Goal: Task Accomplishment & Management: Manage account settings

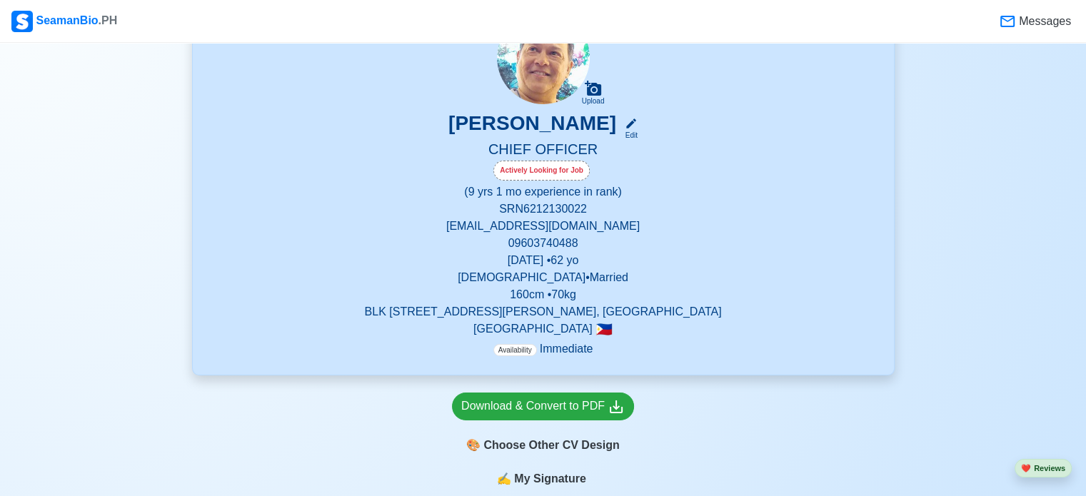
scroll to position [133, 0]
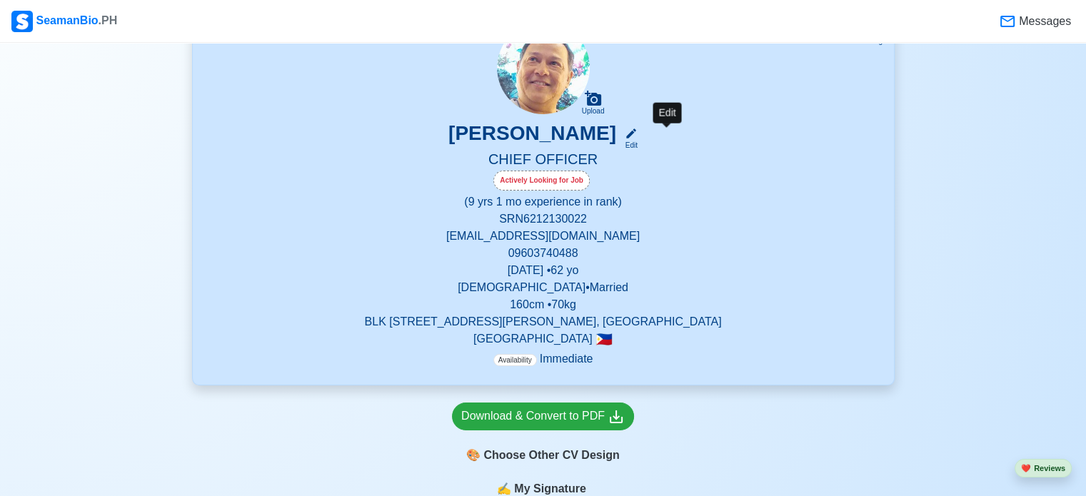
click at [637, 135] on icon at bounding box center [631, 133] width 13 height 13
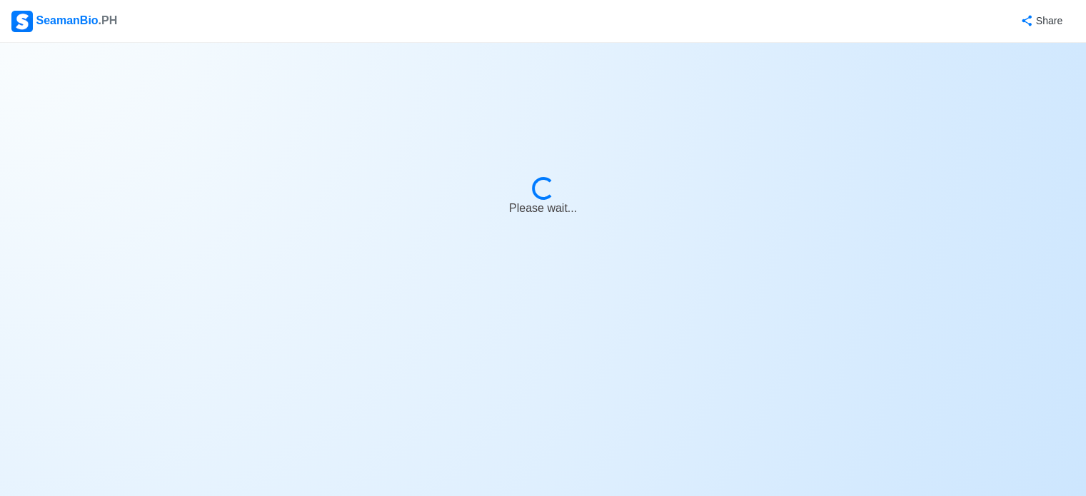
select select "Actively Looking for Job"
select select "Visible for Hiring"
select select "Married"
select select "[DEMOGRAPHIC_DATA]"
select select "PH"
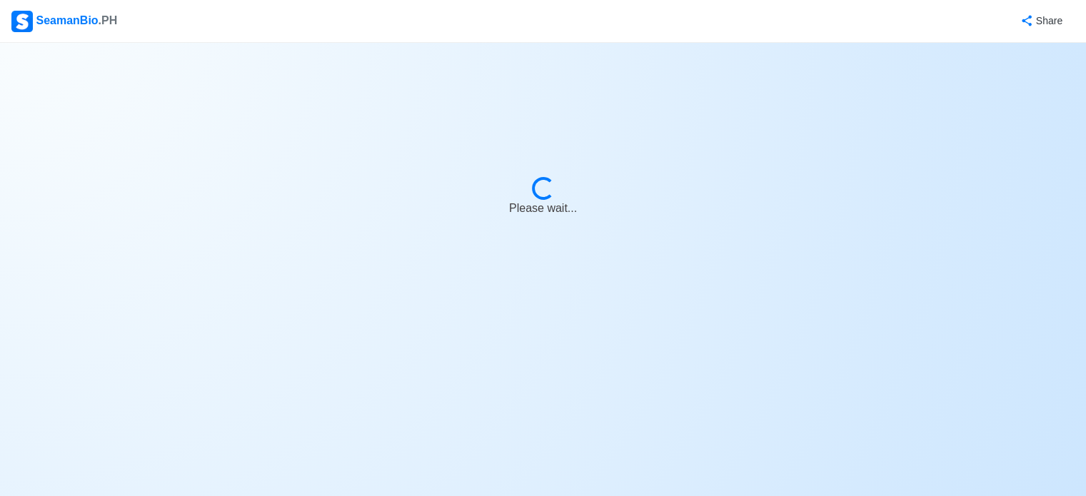
select select "9"
select select "1"
select select "4102416000000"
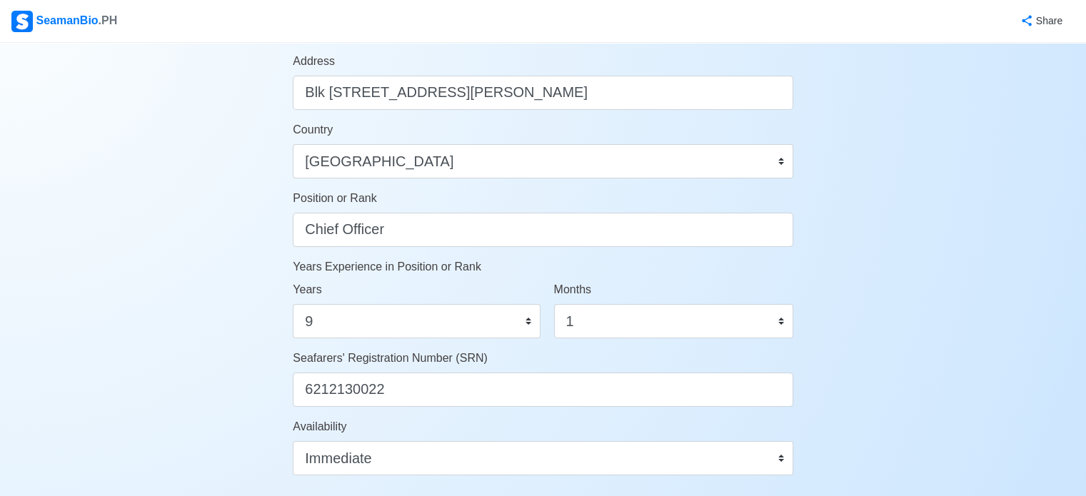
scroll to position [600, 0]
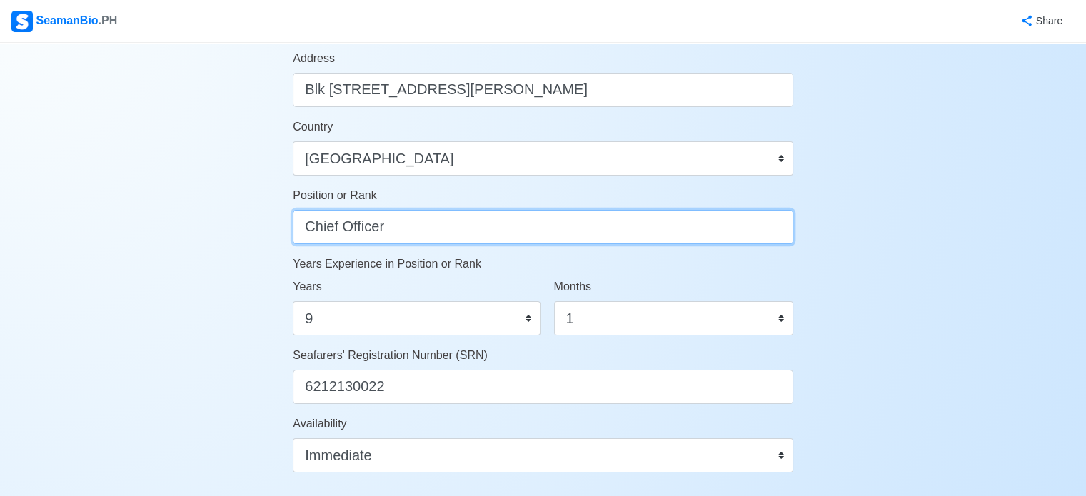
click at [692, 221] on input "Chief Officer" at bounding box center [543, 227] width 500 height 34
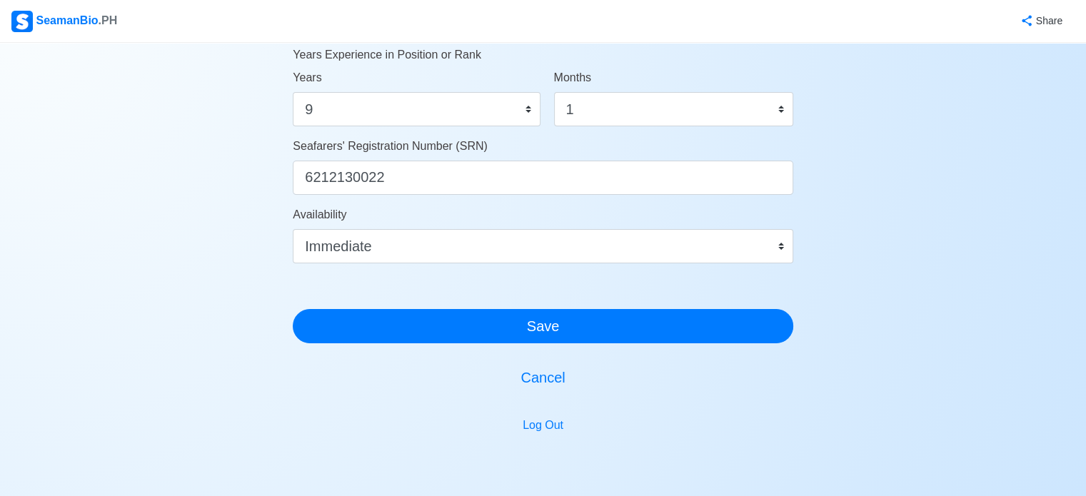
scroll to position [881, 0]
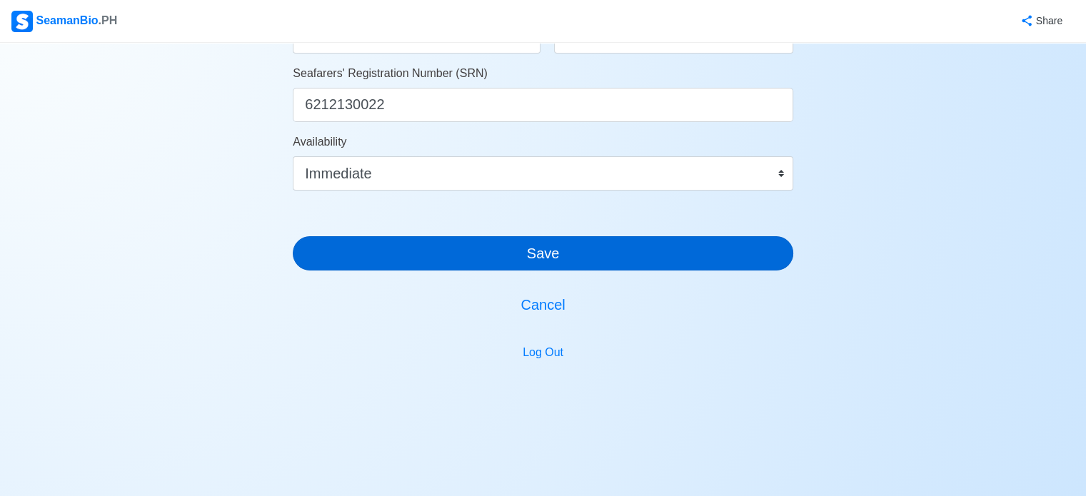
type input "Security Supervisor/Chief Officer"
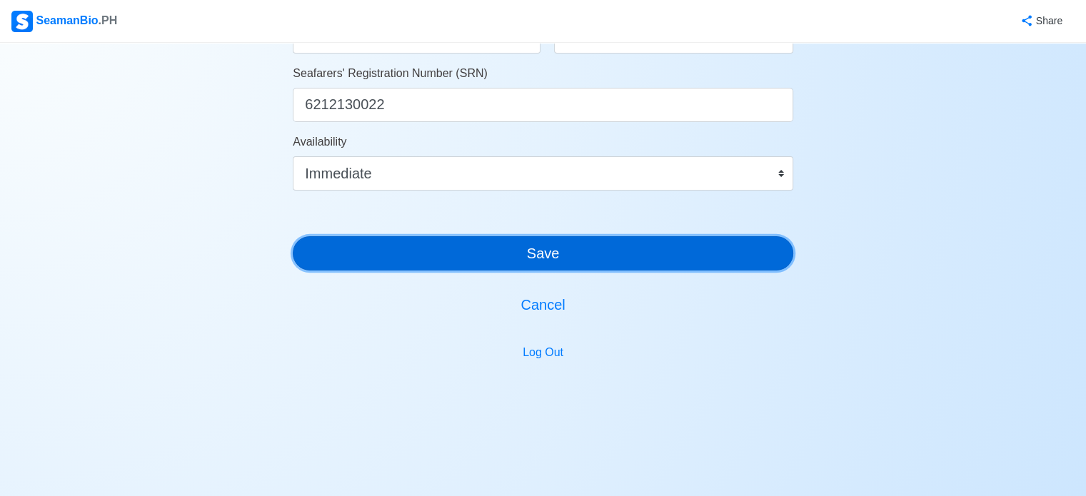
click at [540, 254] on button "Save" at bounding box center [543, 253] width 500 height 34
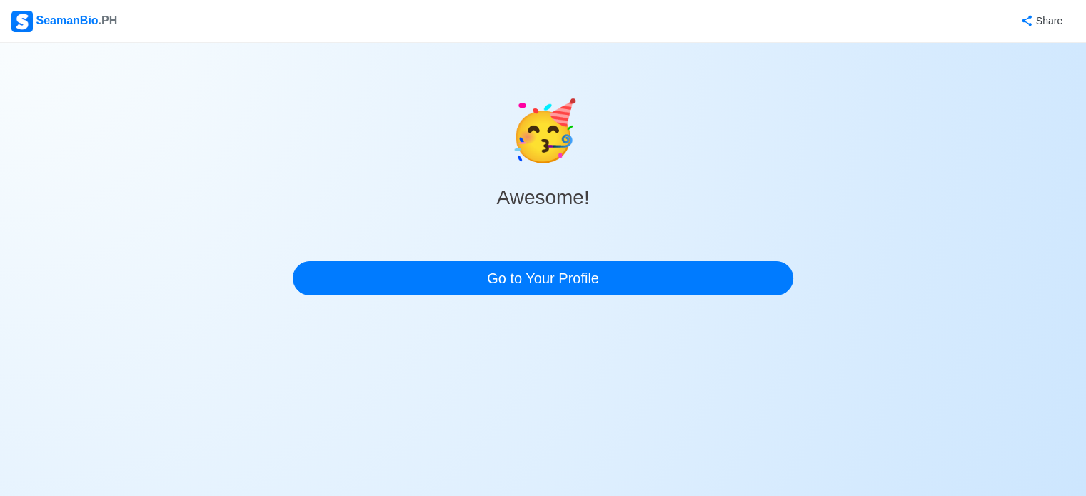
scroll to position [0, 0]
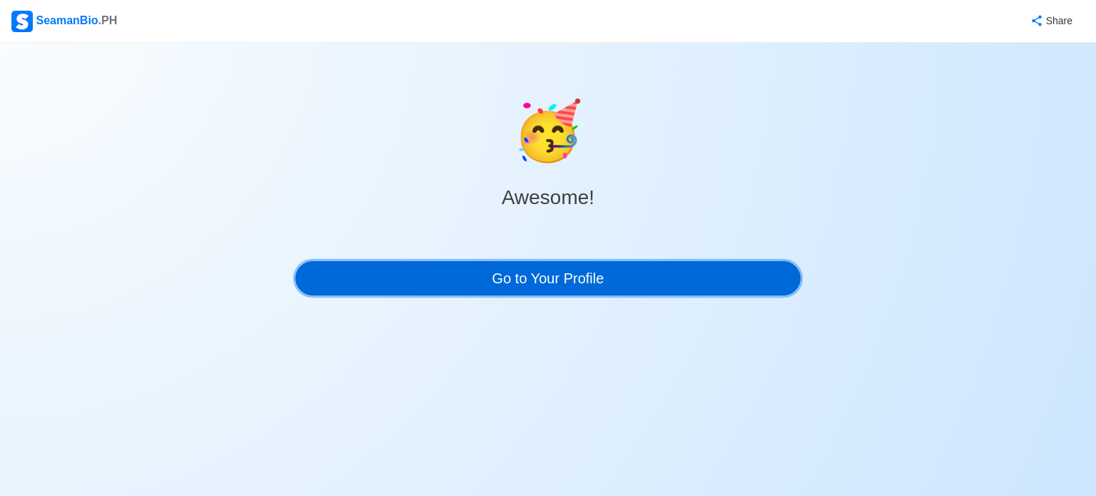
click at [519, 290] on link "Go to Your Profile" at bounding box center [547, 278] width 505 height 34
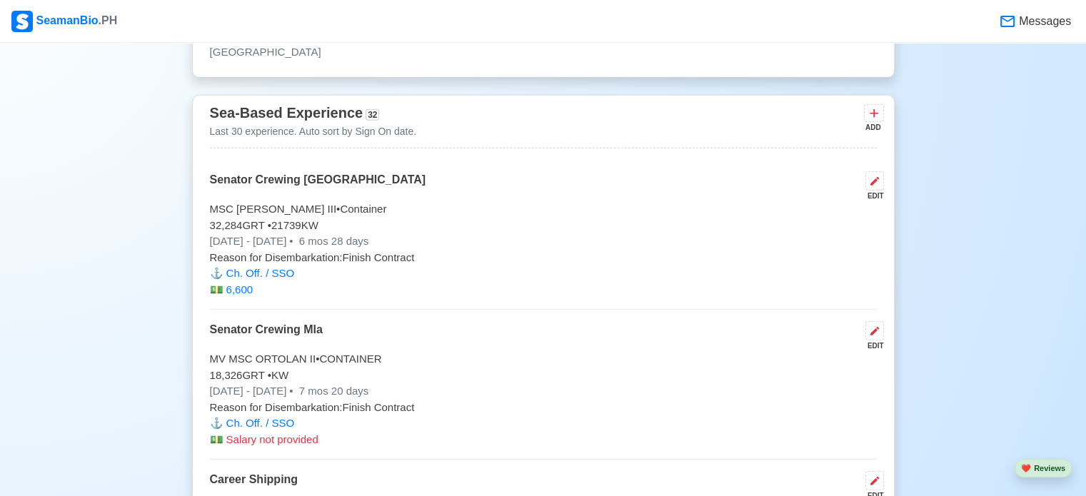
scroll to position [4232, 0]
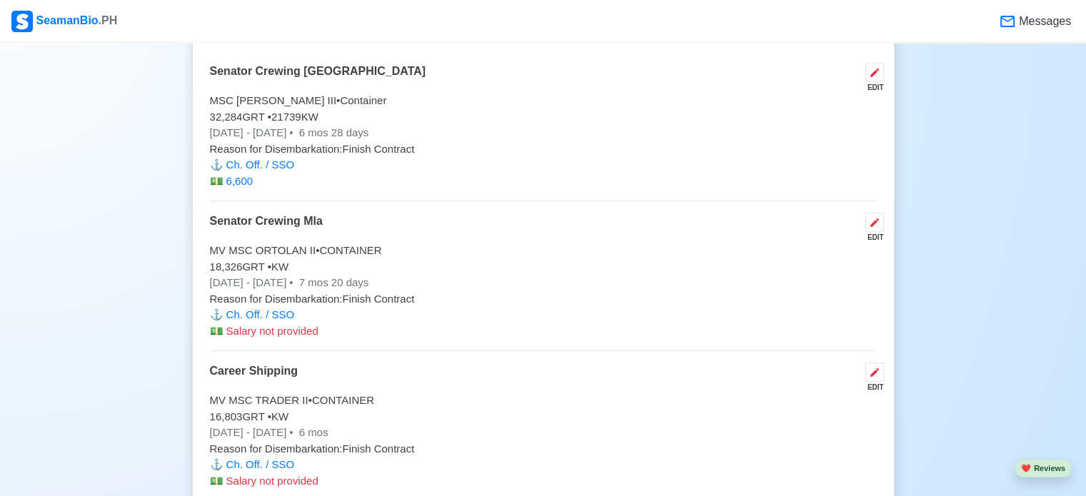
drag, startPoint x: 980, startPoint y: 270, endPoint x: 1043, endPoint y: 295, distance: 68.5
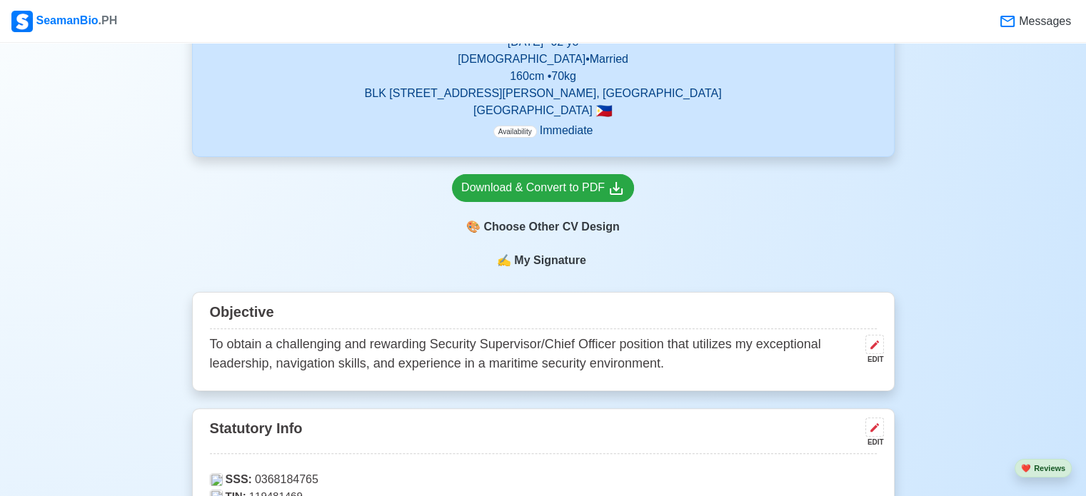
scroll to position [380, 0]
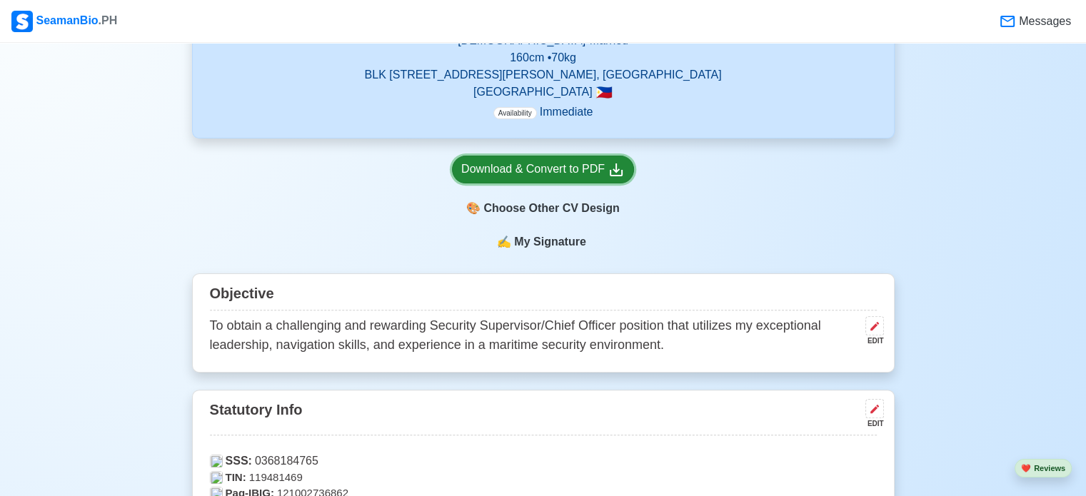
click at [612, 171] on icon at bounding box center [615, 169] width 17 height 17
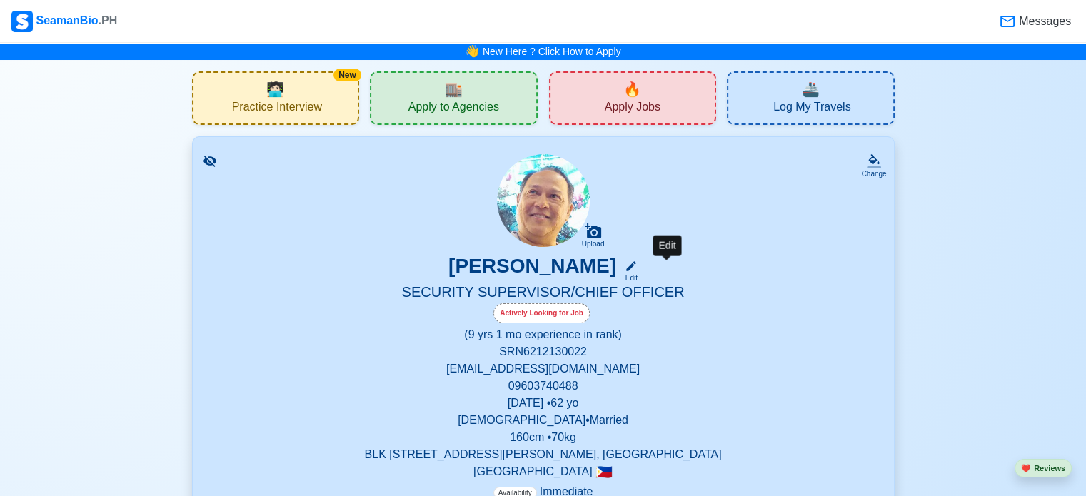
click at [637, 265] on icon at bounding box center [631, 266] width 13 height 13
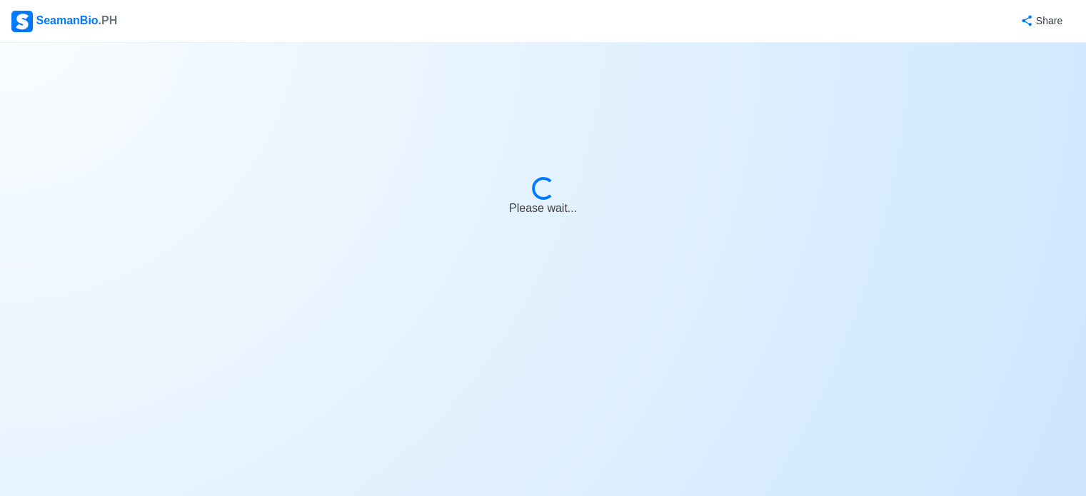
select select "Actively Looking for Job"
select select "Visible for Hiring"
select select "Married"
select select "[DEMOGRAPHIC_DATA]"
select select "PH"
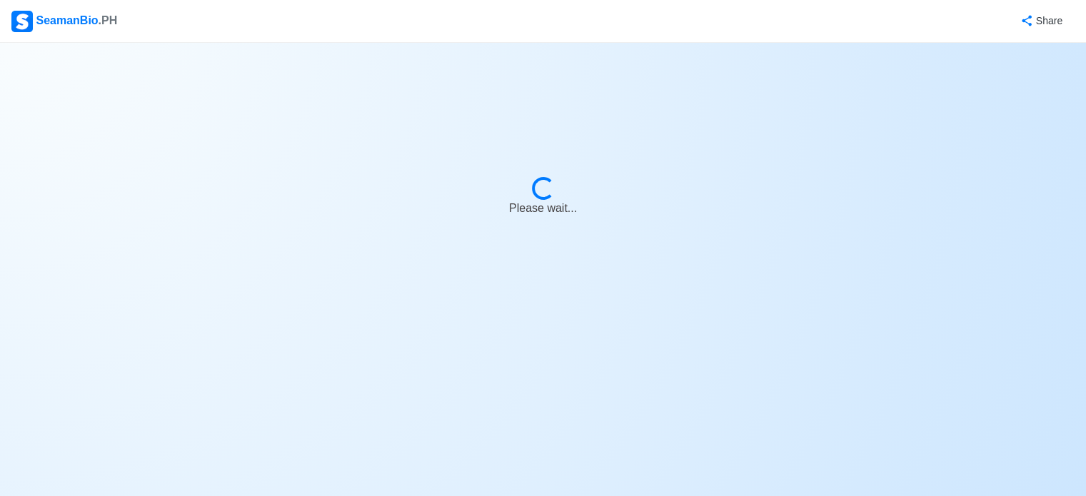
select select "9"
select select "1"
select select "4102416000000"
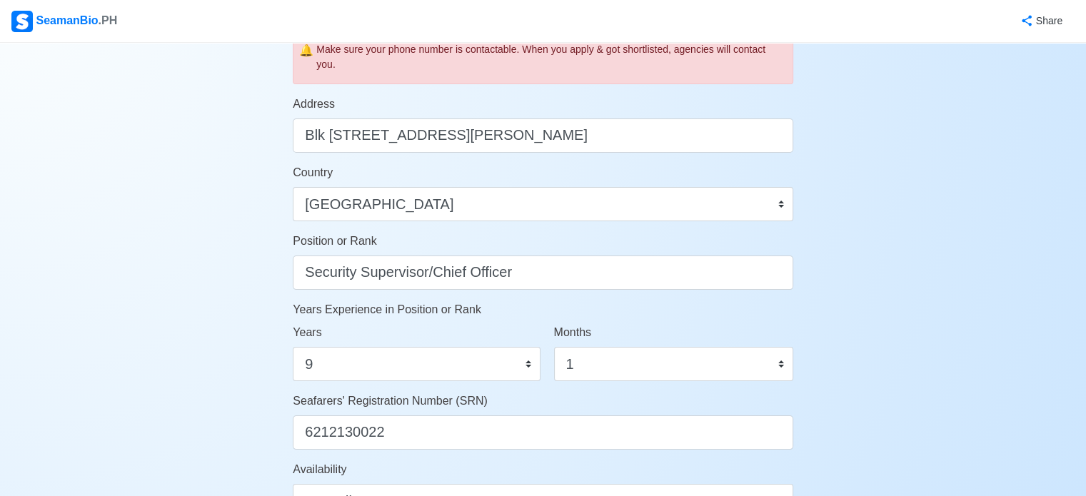
scroll to position [487, 0]
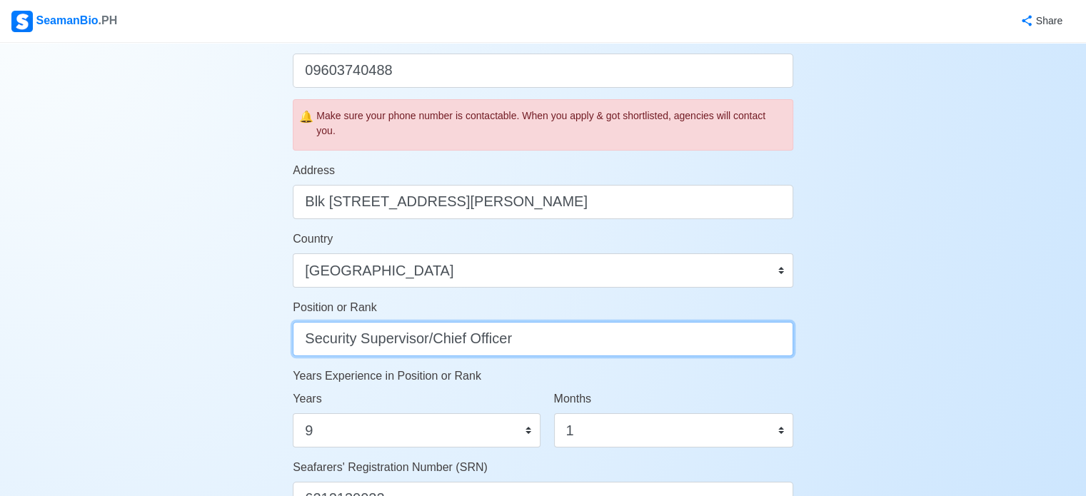
click at [428, 340] on input "Security Supervisor/Chief Officer" at bounding box center [543, 339] width 500 height 34
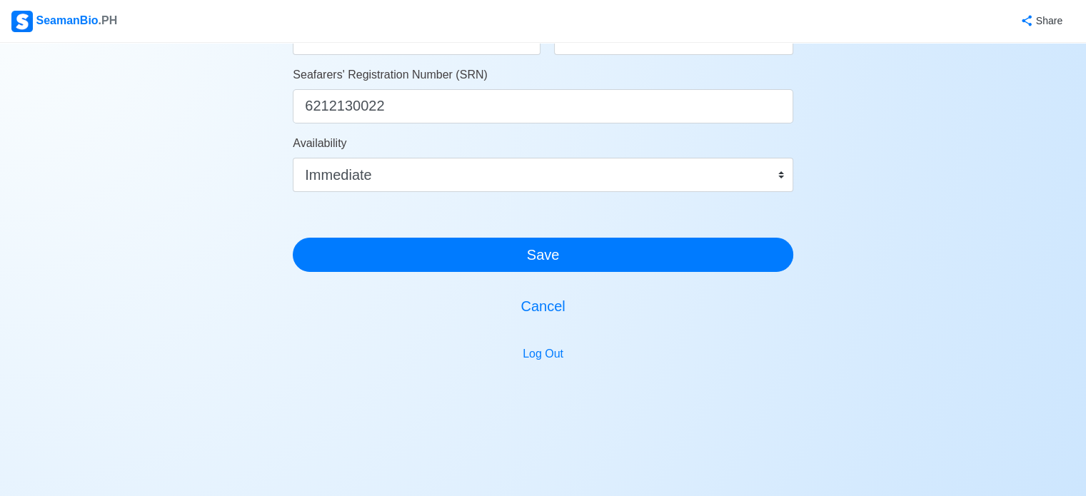
scroll to position [879, 0]
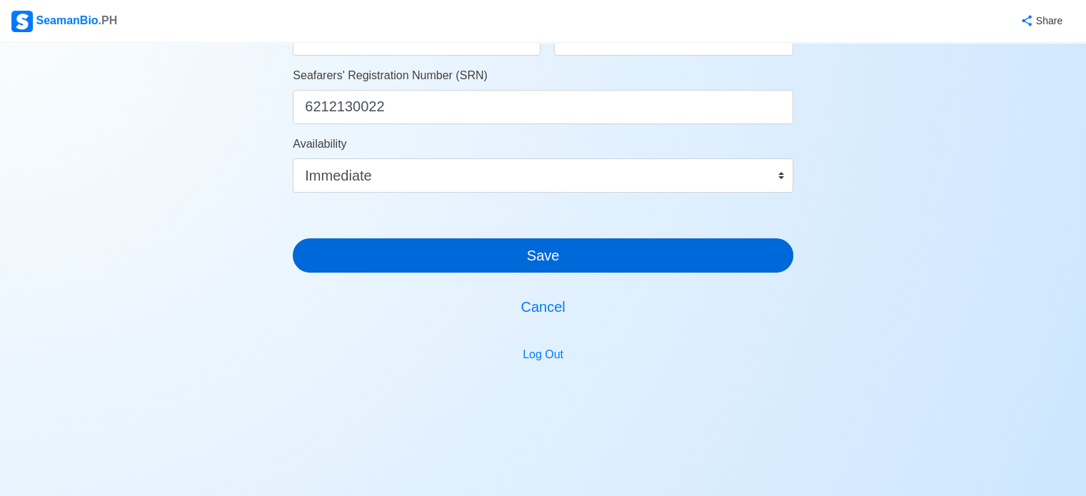
type input "Chief Officer"
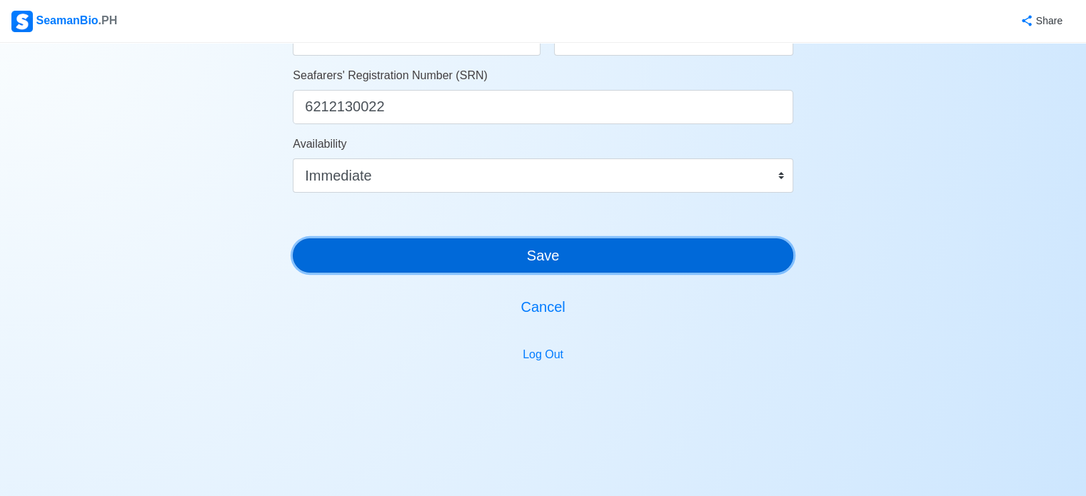
click at [535, 255] on button "Save" at bounding box center [543, 255] width 500 height 34
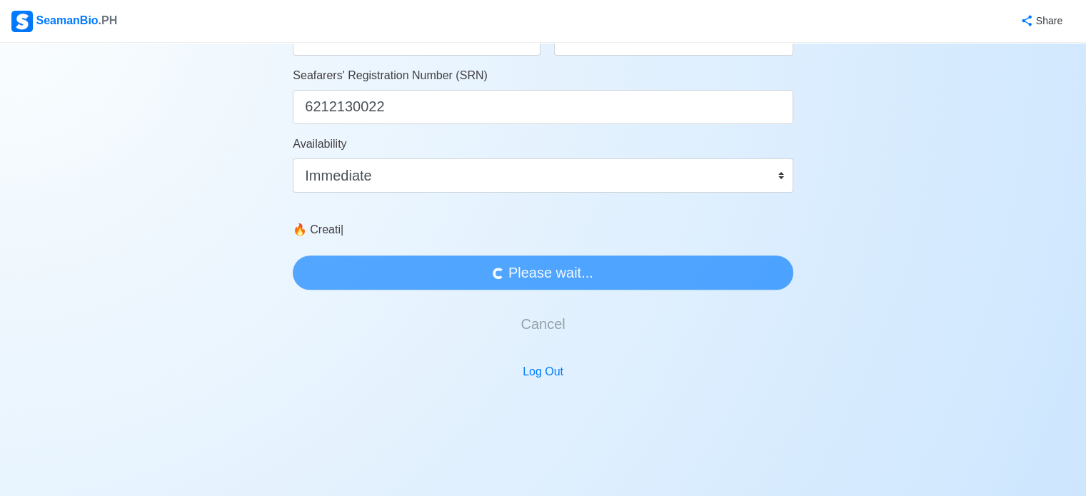
scroll to position [0, 0]
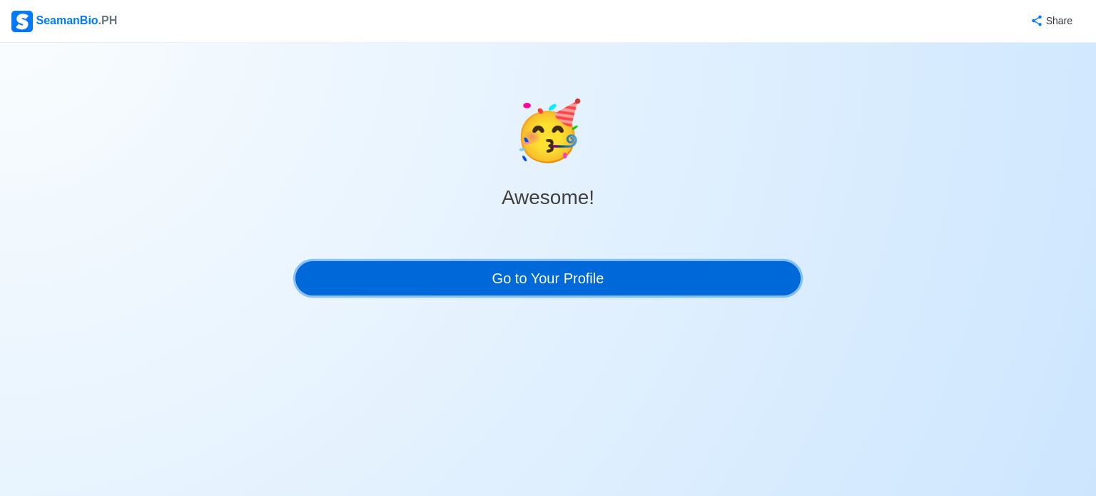
click at [542, 285] on link "Go to Your Profile" at bounding box center [547, 278] width 505 height 34
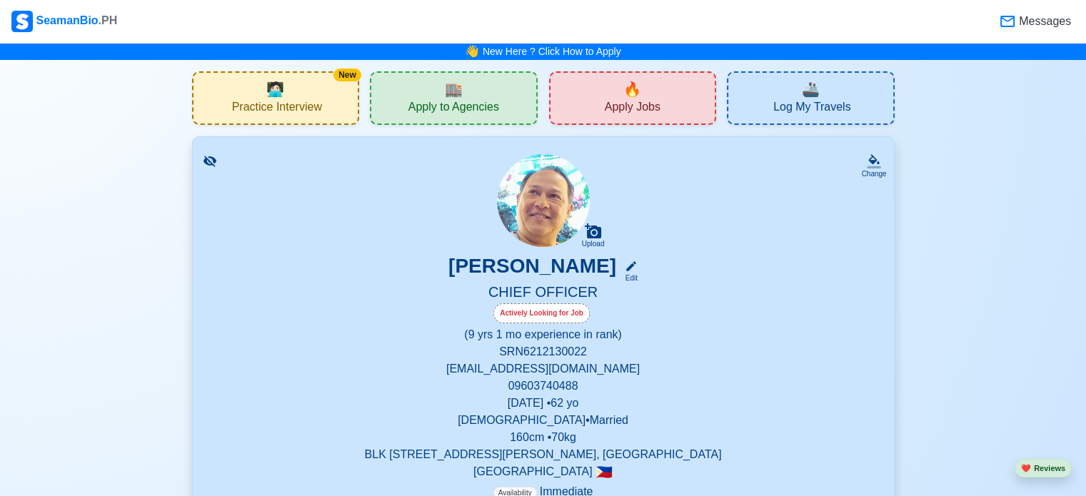
click at [634, 102] on span "Apply Jobs" at bounding box center [633, 109] width 56 height 18
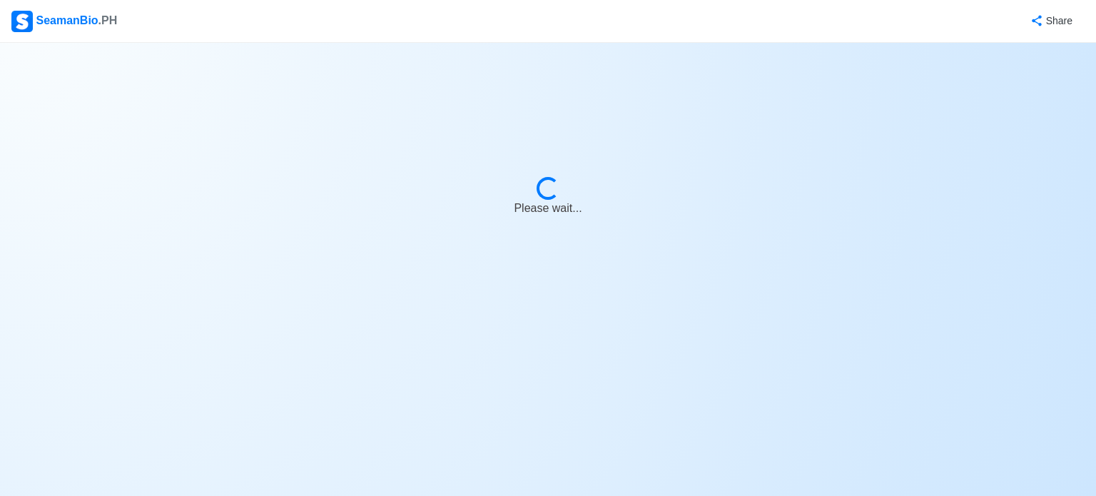
select select "Chief Officer"
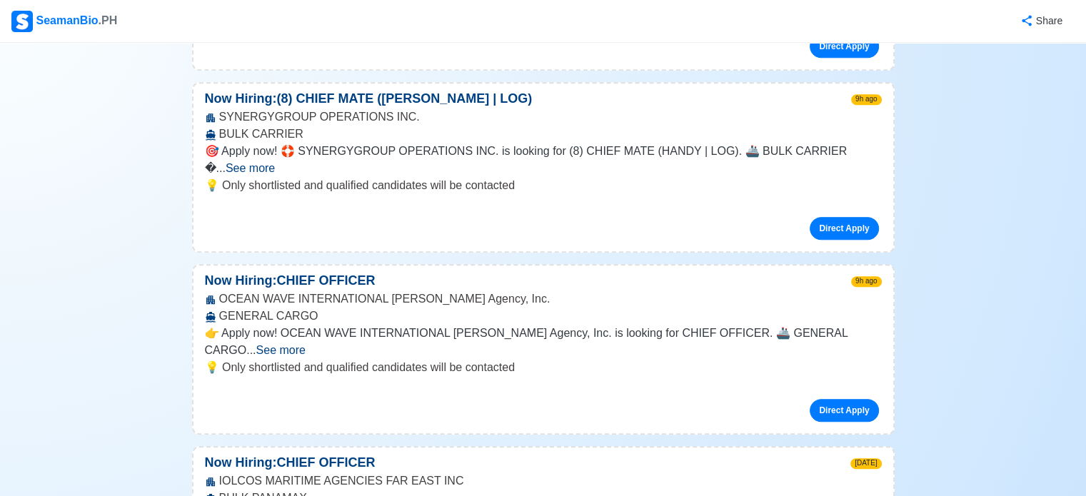
scroll to position [501, 0]
